Goal: Task Accomplishment & Management: Manage account settings

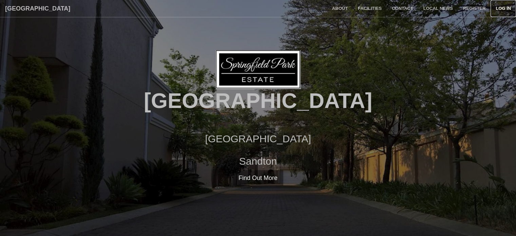
click at [500, 8] on link "Log in" at bounding box center [503, 8] width 25 height 17
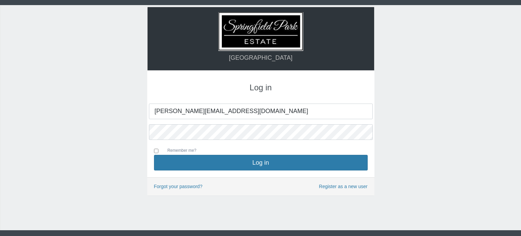
type input "[PERSON_NAME][EMAIL_ADDRESS][DOMAIN_NAME]"
click at [155, 152] on input "Remember me?" at bounding box center [156, 151] width 4 height 4
checkbox input "true"
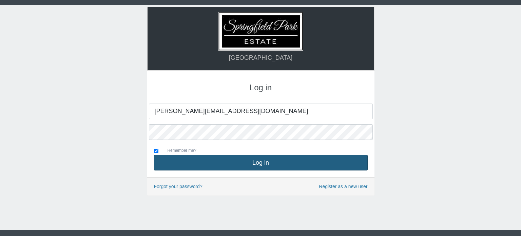
click at [237, 159] on button "Log in" at bounding box center [261, 163] width 214 height 16
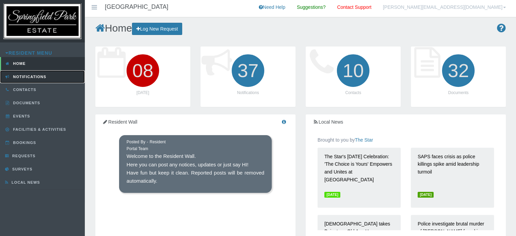
click at [36, 76] on span "Notifications" at bounding box center [29, 77] width 35 height 4
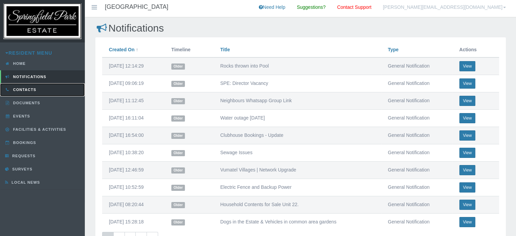
click at [28, 88] on span "Contacts" at bounding box center [24, 90] width 25 height 4
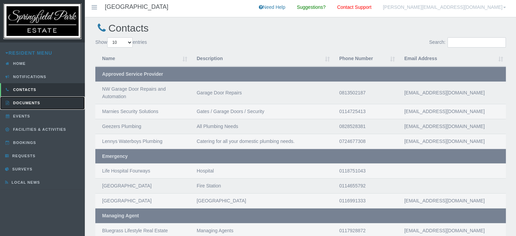
click at [27, 101] on span "Documents" at bounding box center [26, 103] width 29 height 4
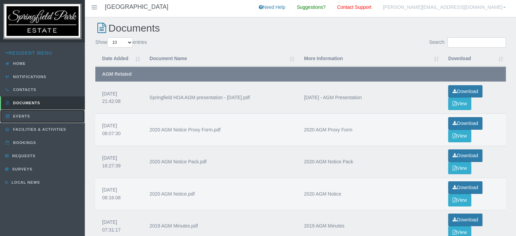
click at [26, 116] on span "Events" at bounding box center [21, 116] width 19 height 4
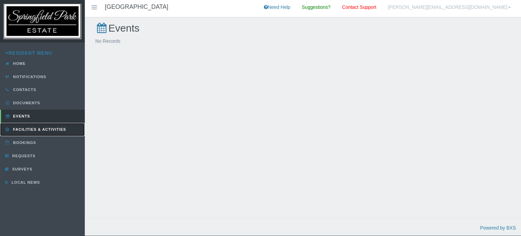
click at [33, 130] on span "Facilities & Activities" at bounding box center [39, 129] width 55 height 4
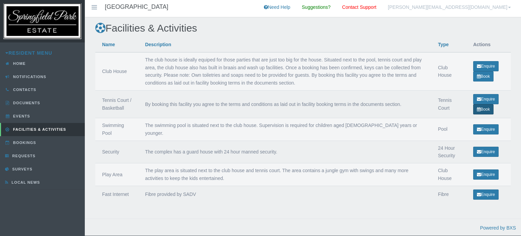
click at [487, 108] on link "Book" at bounding box center [483, 109] width 20 height 10
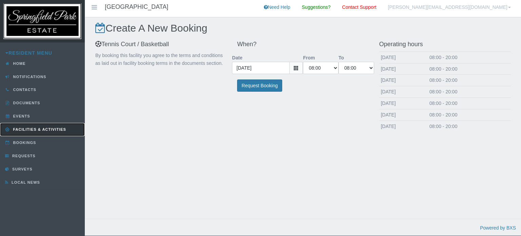
click at [49, 125] on link "Facilities & Activities" at bounding box center [42, 129] width 85 height 13
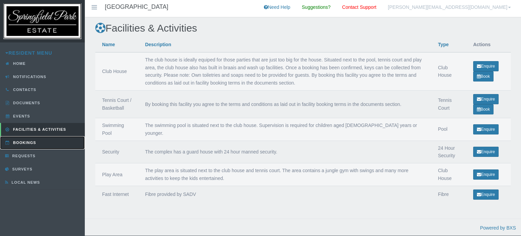
click at [35, 138] on link "Bookings" at bounding box center [42, 142] width 85 height 13
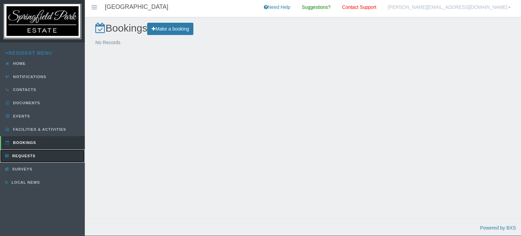
click at [30, 155] on span "Requests" at bounding box center [23, 156] width 25 height 4
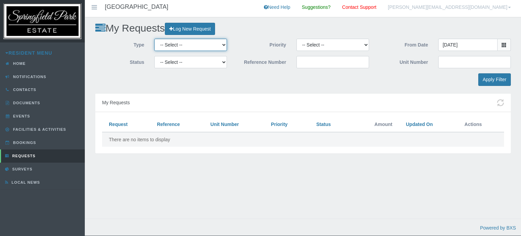
click at [222, 44] on select "-- Select -- Complaint Compliment Enquiry Request for maintenance Other (not li…" at bounding box center [190, 45] width 73 height 12
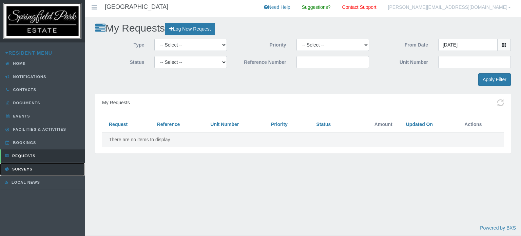
click at [47, 165] on link "Surveys" at bounding box center [42, 169] width 85 height 13
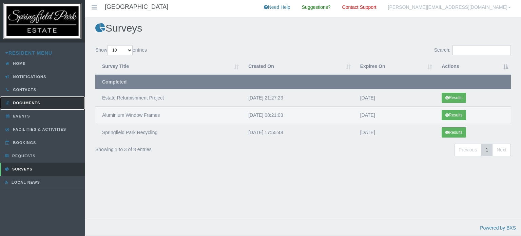
click at [20, 103] on span "Documents" at bounding box center [26, 103] width 29 height 4
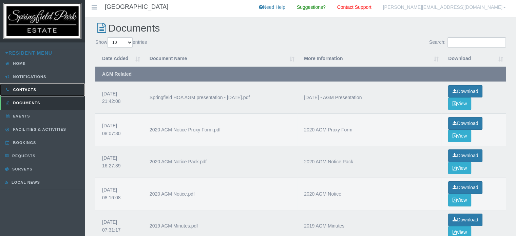
click at [25, 91] on span "Contacts" at bounding box center [24, 90] width 25 height 4
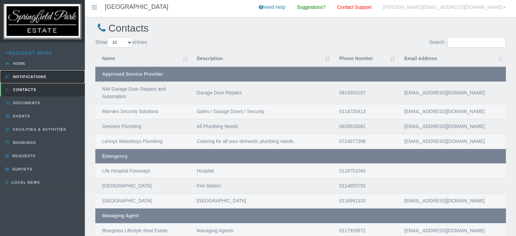
click at [39, 80] on link "Notifications" at bounding box center [42, 76] width 85 height 13
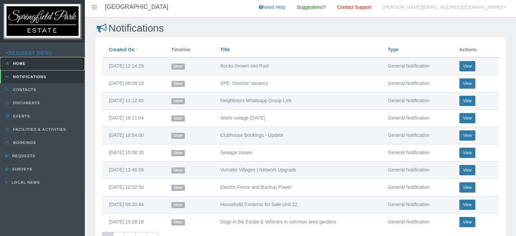
click at [27, 67] on link "Home" at bounding box center [42, 63] width 85 height 13
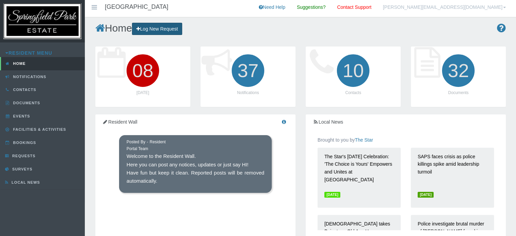
click at [172, 30] on link "Log New Request" at bounding box center [157, 29] width 50 height 13
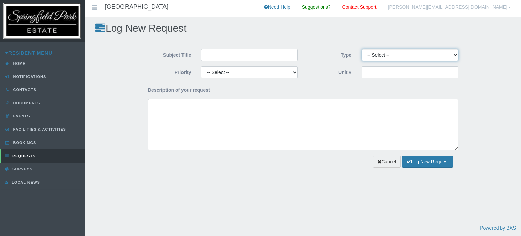
click at [390, 57] on select "-- Select -- Complaint Compliment Enquiry Request for maintenance Other (not li…" at bounding box center [410, 55] width 97 height 12
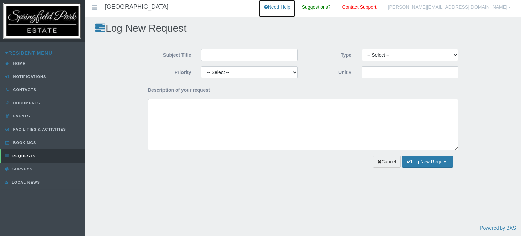
click at [296, 8] on link "Need Help" at bounding box center [277, 8] width 37 height 17
click at [92, 10] on icon at bounding box center [94, 7] width 8 height 5
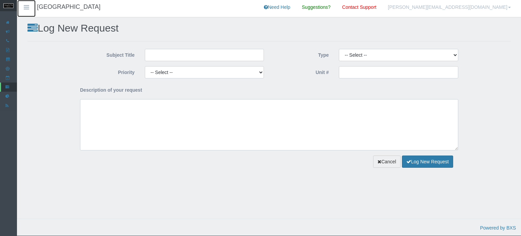
click at [30, 9] on icon at bounding box center [26, 7] width 8 height 5
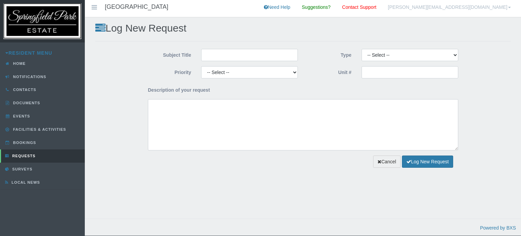
click at [498, 6] on link "[PERSON_NAME][EMAIL_ADDRESS][DOMAIN_NAME]" at bounding box center [449, 8] width 133 height 17
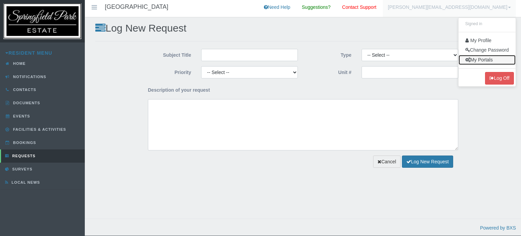
click at [481, 59] on link "My Portals" at bounding box center [487, 60] width 57 height 10
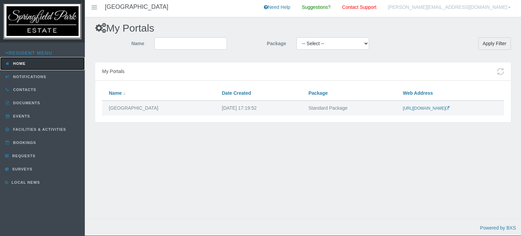
click at [39, 63] on link "Home" at bounding box center [42, 63] width 85 height 13
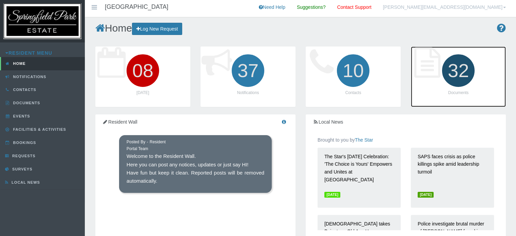
click at [460, 72] on icon "32" at bounding box center [458, 71] width 38 height 38
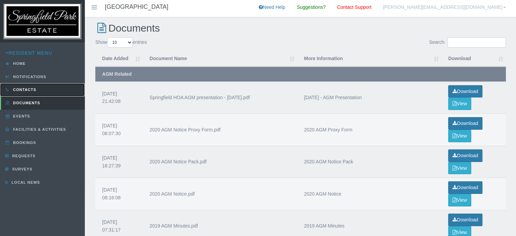
click at [21, 88] on span "Contacts" at bounding box center [24, 90] width 25 height 4
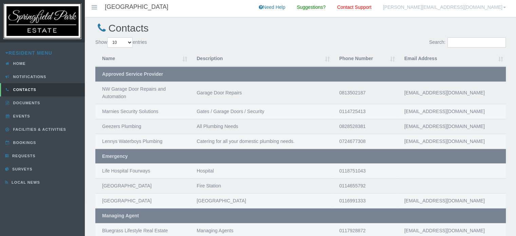
click at [466, 7] on link "[PERSON_NAME][EMAIL_ADDRESS][DOMAIN_NAME]" at bounding box center [444, 8] width 133 height 17
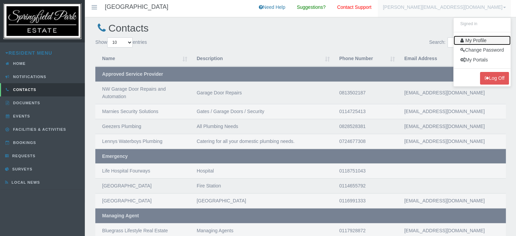
click at [475, 39] on link "My Profile" at bounding box center [482, 41] width 57 height 10
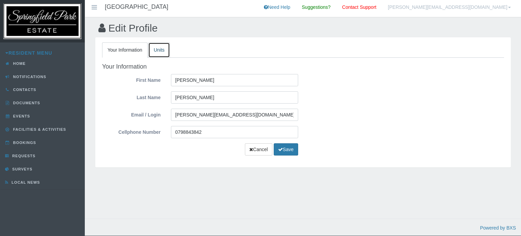
click at [161, 49] on link "Units" at bounding box center [159, 49] width 22 height 15
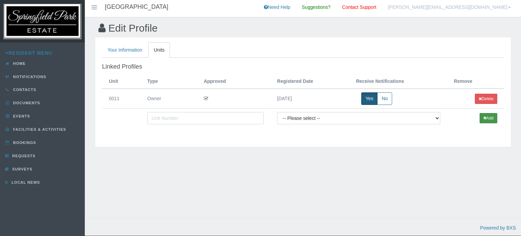
click at [485, 116] on icon "button" at bounding box center [485, 118] width 3 height 4
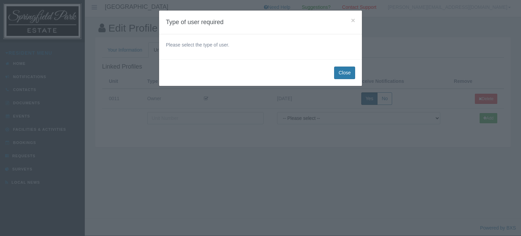
click at [214, 48] on p "Please select the type of user." at bounding box center [260, 45] width 189 height 8
click at [338, 73] on button "Close" at bounding box center [344, 73] width 21 height 13
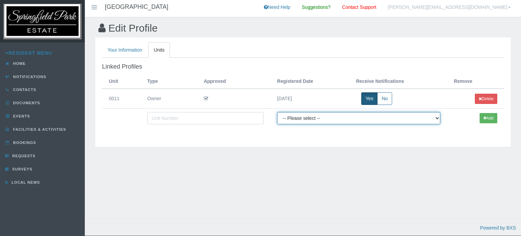
click at [333, 119] on select "-- Please select -- Managing Agent/Estate Manager Trustee/Director Estate Agent…" at bounding box center [358, 118] width 163 height 12
select select "TENANT"
click at [277, 112] on select "-- Please select -- Managing Agent/Estate Manager Trustee/Director Estate Agent…" at bounding box center [358, 118] width 163 height 12
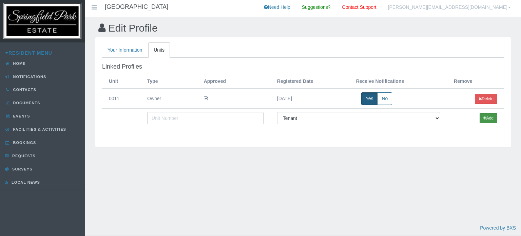
click at [488, 119] on button "Add" at bounding box center [489, 118] width 18 height 10
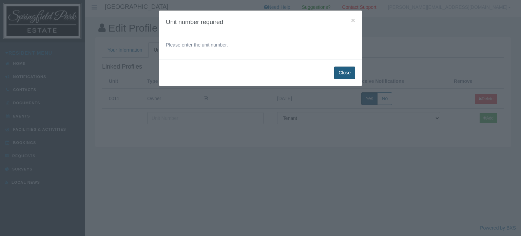
click at [352, 75] on button "Close" at bounding box center [344, 73] width 21 height 13
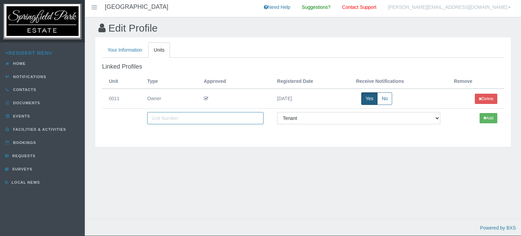
click at [225, 115] on input "text" at bounding box center [205, 118] width 116 height 12
type input "0011"
click at [487, 119] on button "Add" at bounding box center [489, 118] width 18 height 10
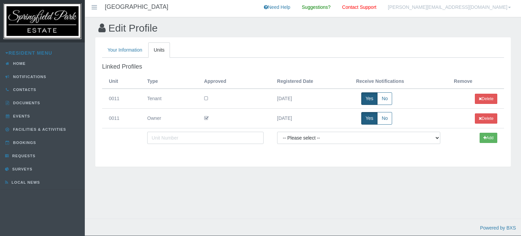
click at [206, 98] on icon at bounding box center [206, 98] width 4 height 5
click at [204, 98] on icon at bounding box center [206, 98] width 4 height 5
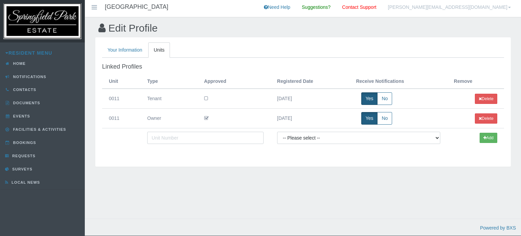
click at [204, 98] on icon at bounding box center [206, 98] width 4 height 5
click at [205, 98] on icon at bounding box center [206, 98] width 4 height 5
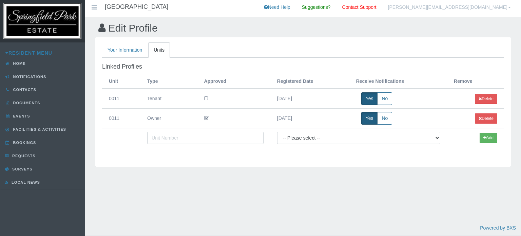
click at [205, 98] on icon at bounding box center [206, 98] width 4 height 5
